Goal: Task Accomplishment & Management: Use online tool/utility

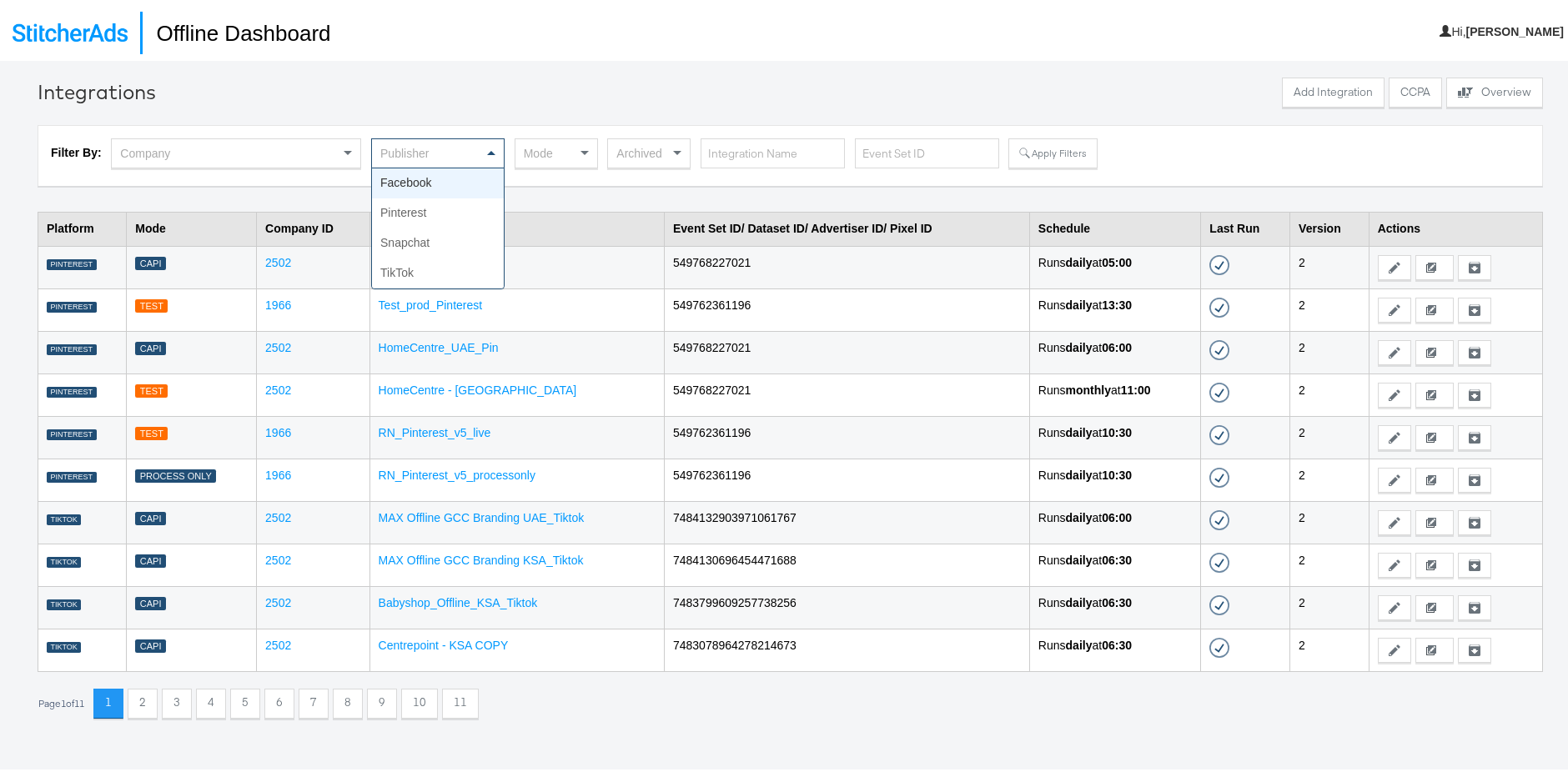
click at [474, 156] on div "Publisher" at bounding box center [437, 150] width 132 height 28
click at [1058, 150] on button "Apply Filters" at bounding box center [1052, 150] width 89 height 30
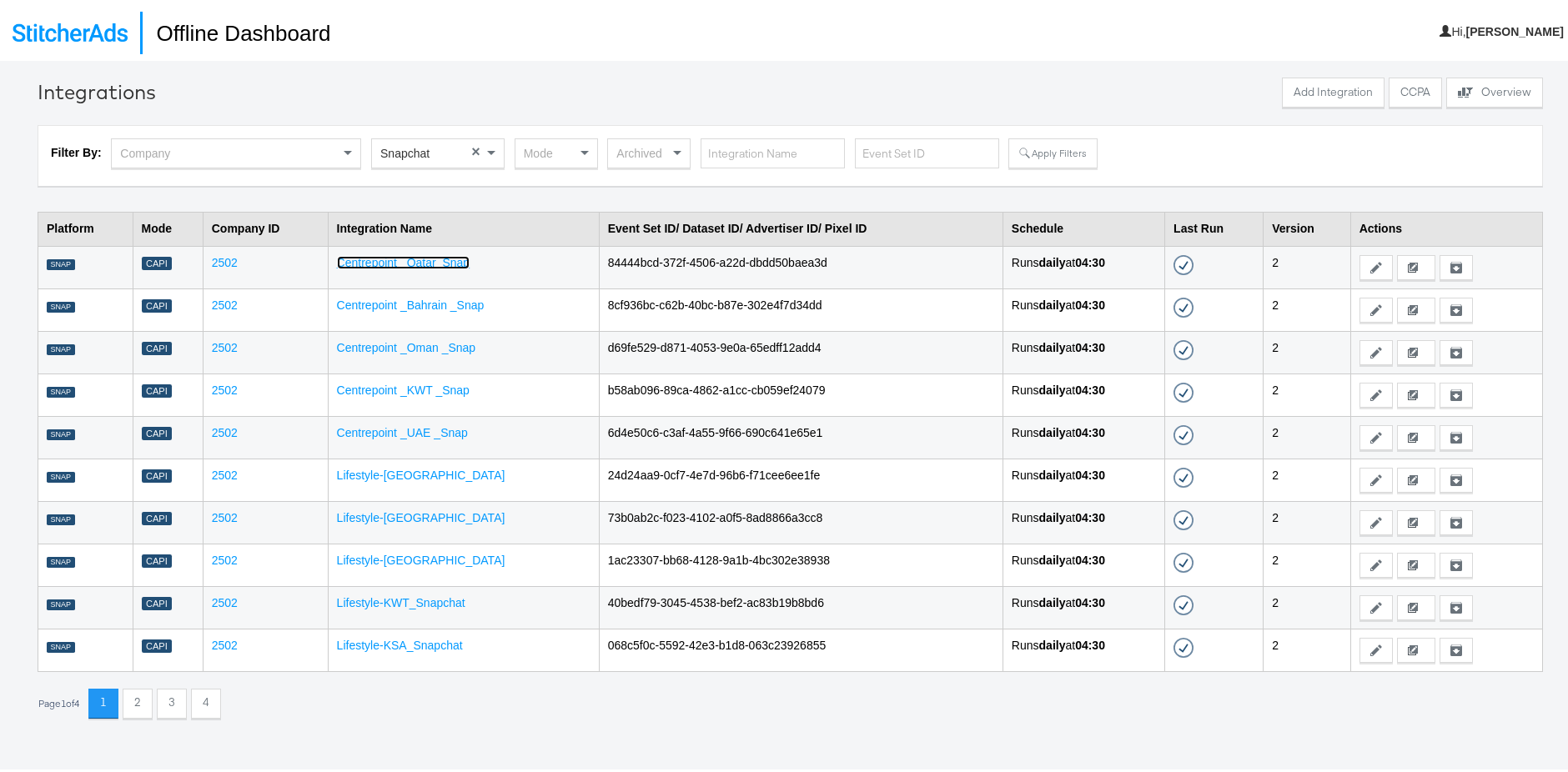
click at [444, 253] on link "Centrepoint _Qatar_Snap" at bounding box center [404, 259] width 134 height 13
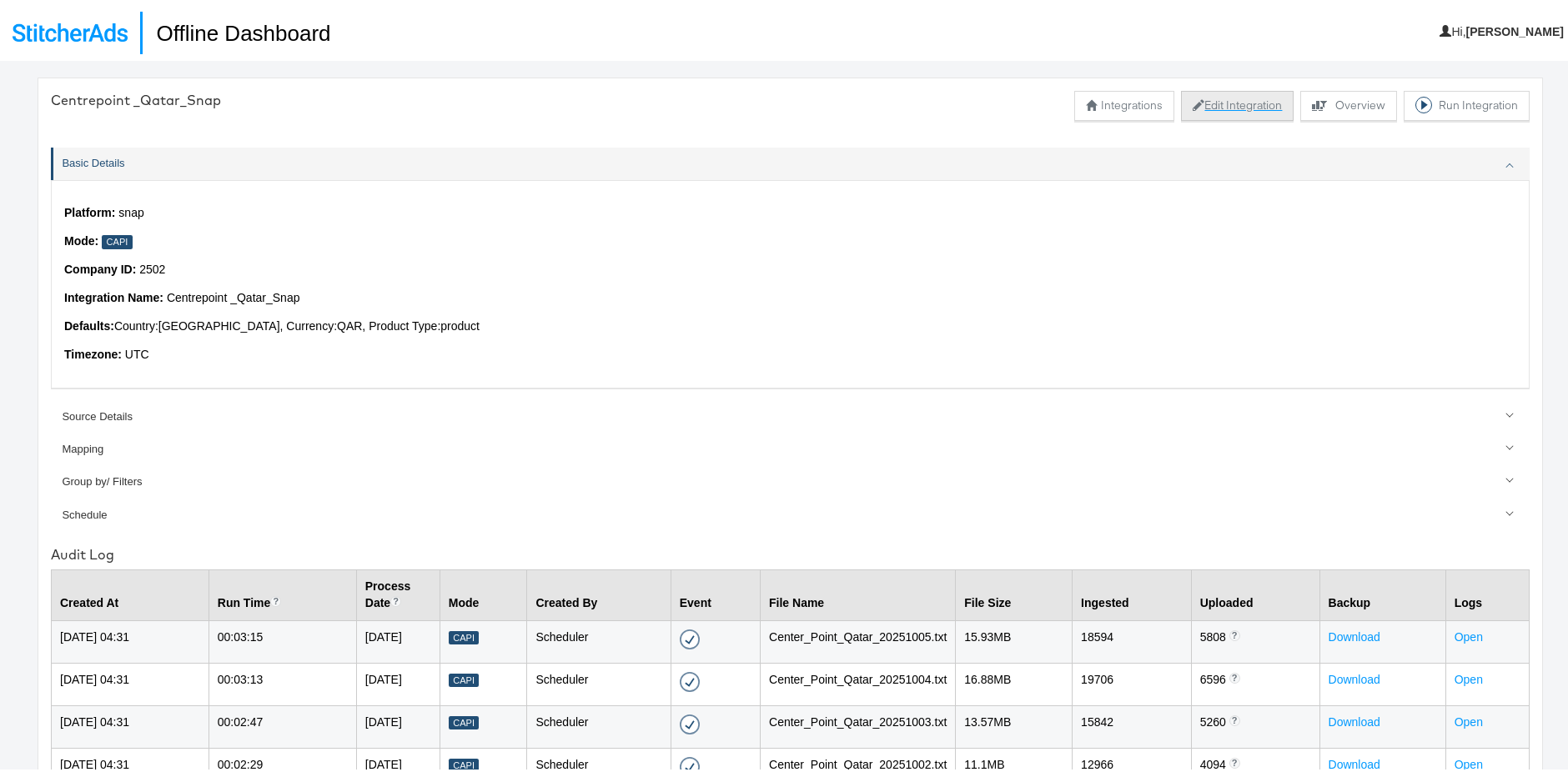
click at [1232, 99] on button "Edit Integration" at bounding box center [1237, 103] width 112 height 30
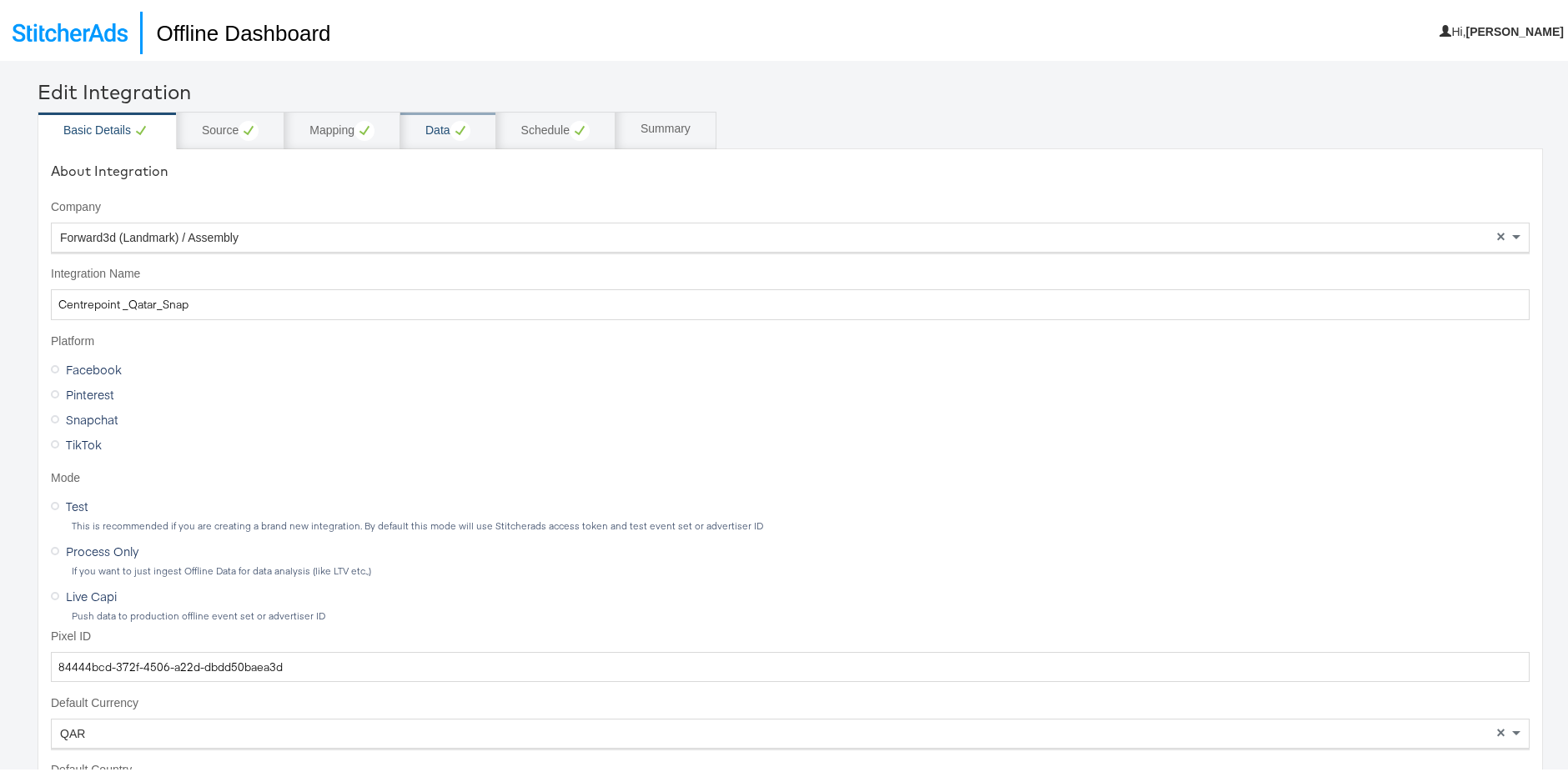
click at [437, 120] on div "Data" at bounding box center [447, 127] width 45 height 20
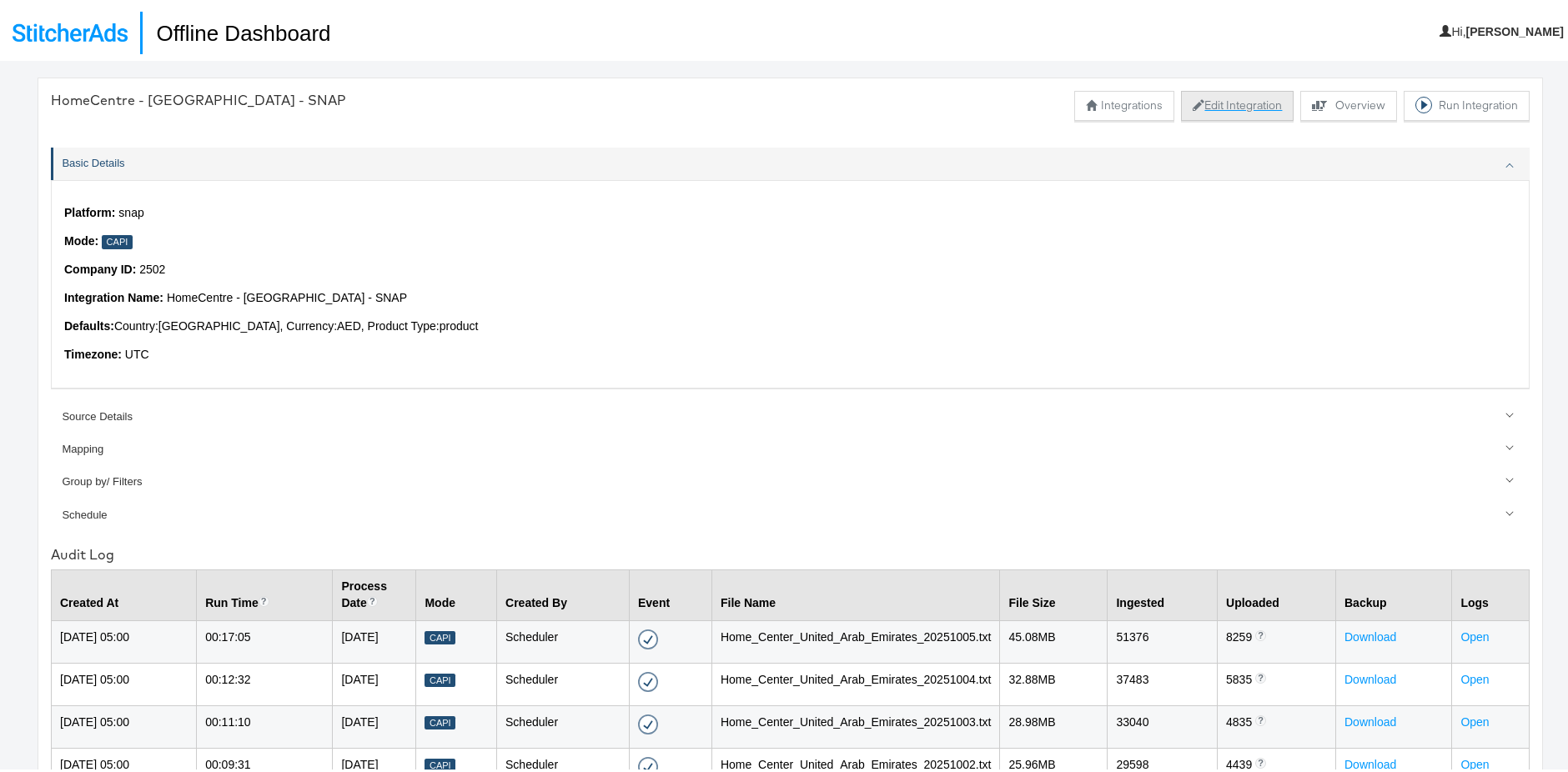
click at [1217, 104] on button "Edit Integration" at bounding box center [1237, 103] width 112 height 30
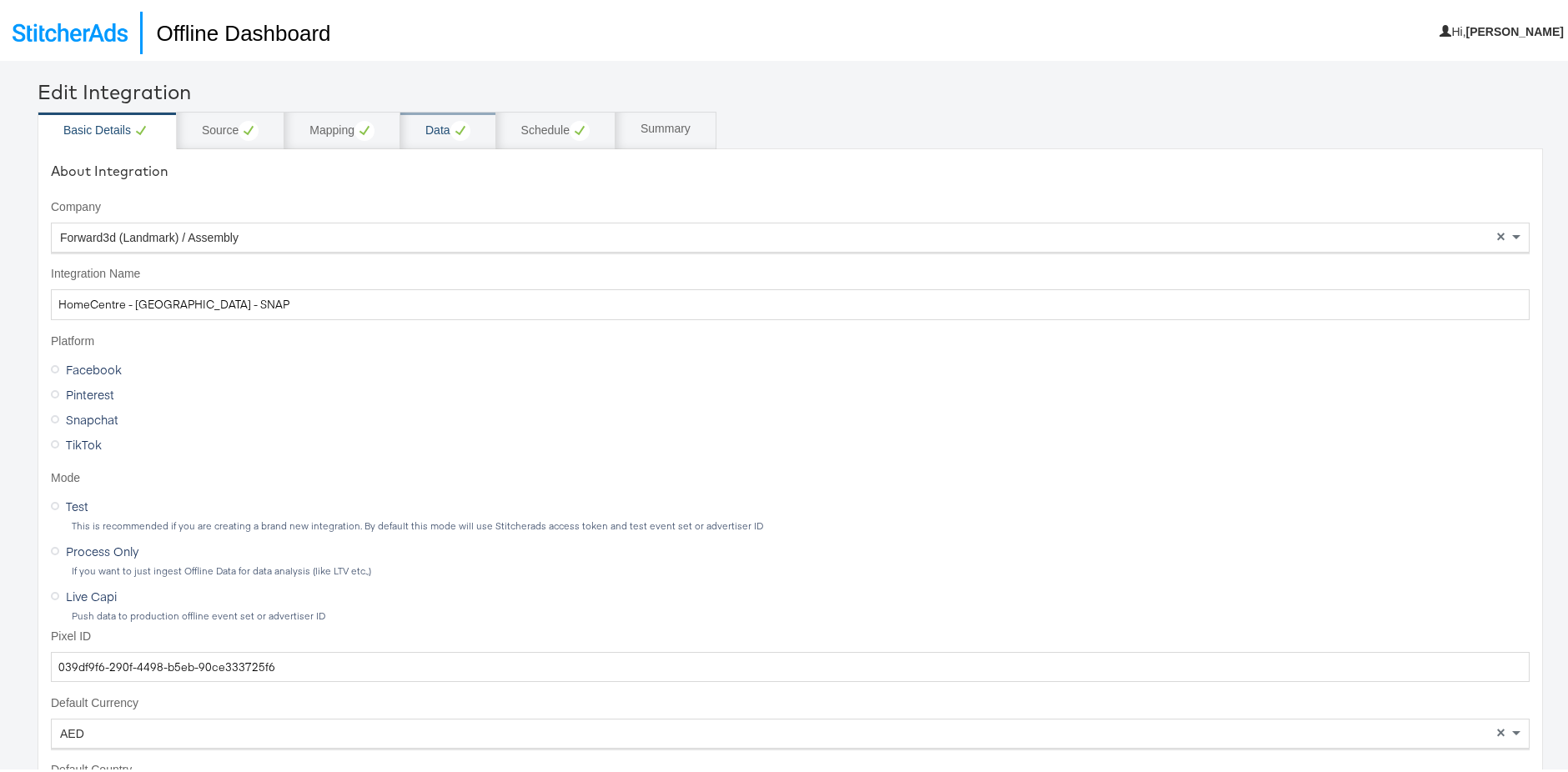
click at [435, 139] on div "Data" at bounding box center [448, 126] width 96 height 38
